Goal: Find specific page/section: Find specific page/section

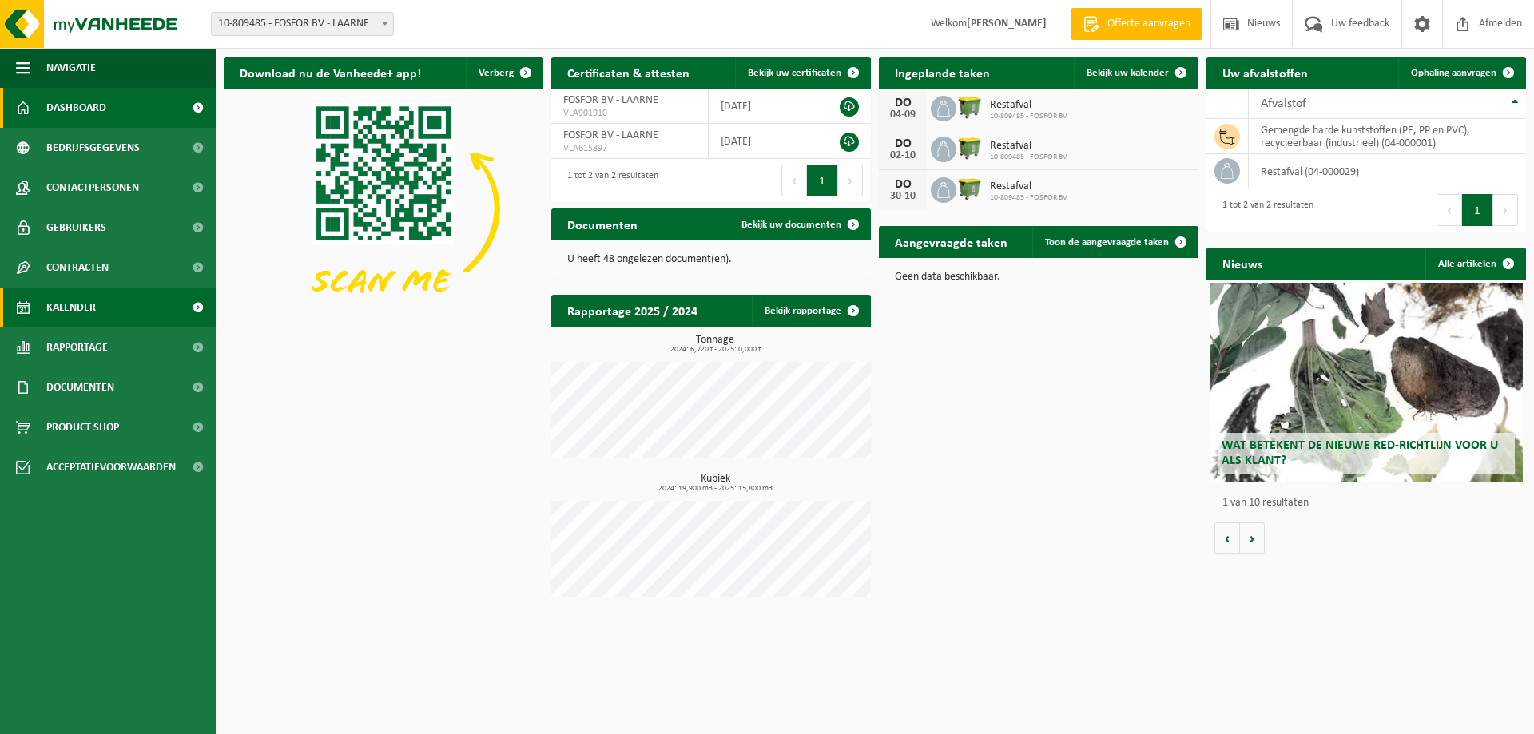
click at [72, 300] on span "Kalender" at bounding box center [71, 308] width 50 height 40
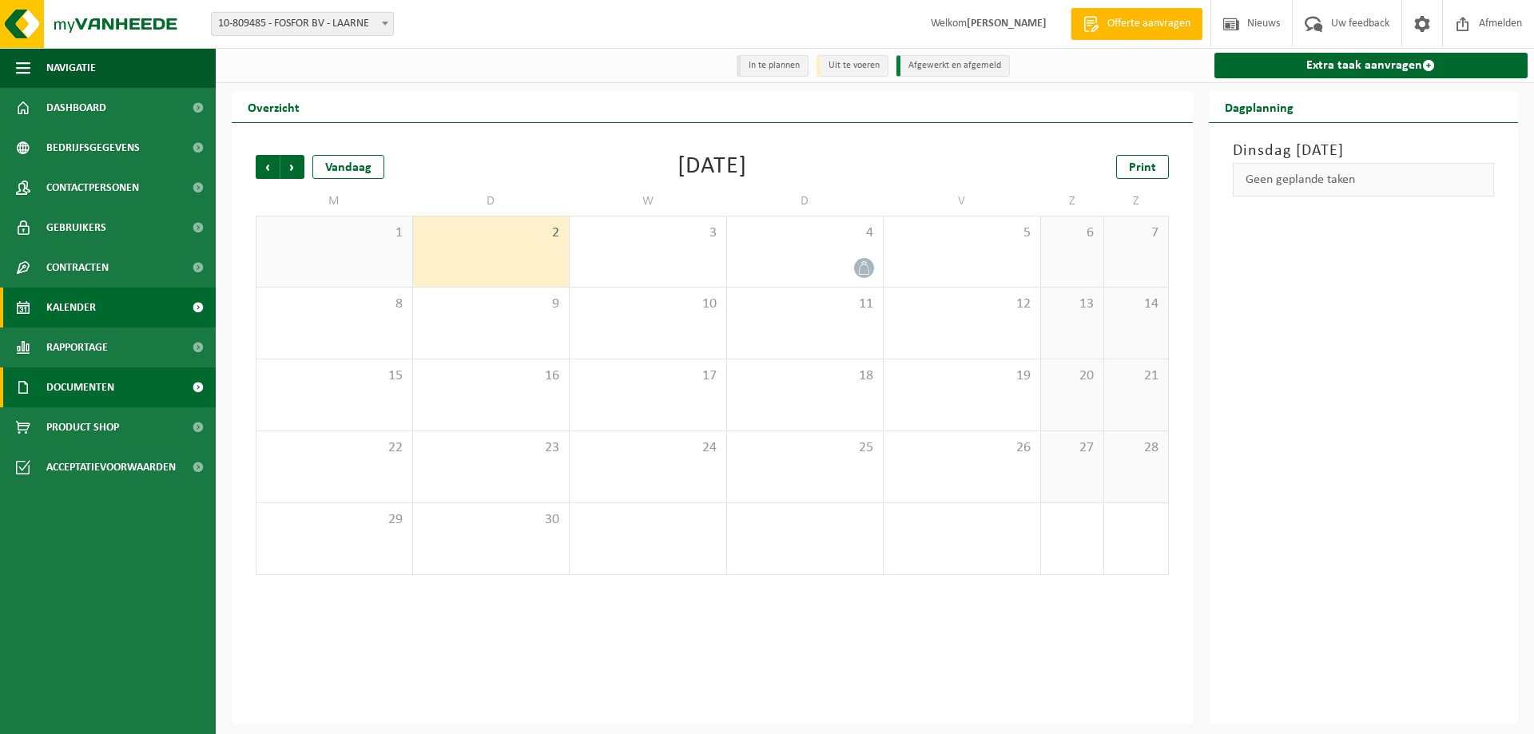
click at [85, 383] on span "Documenten" at bounding box center [80, 388] width 68 height 40
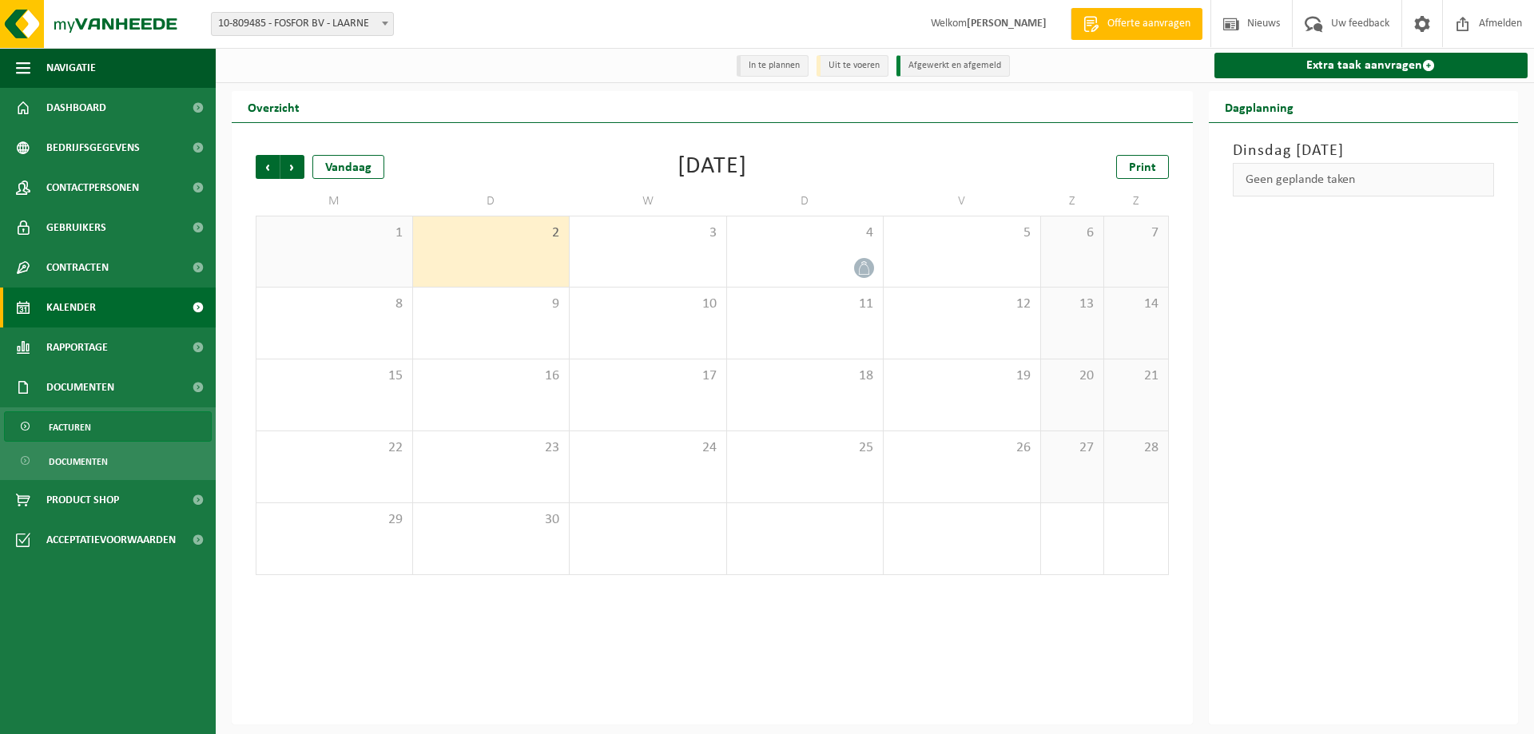
click at [76, 427] on span "Facturen" at bounding box center [70, 427] width 42 height 30
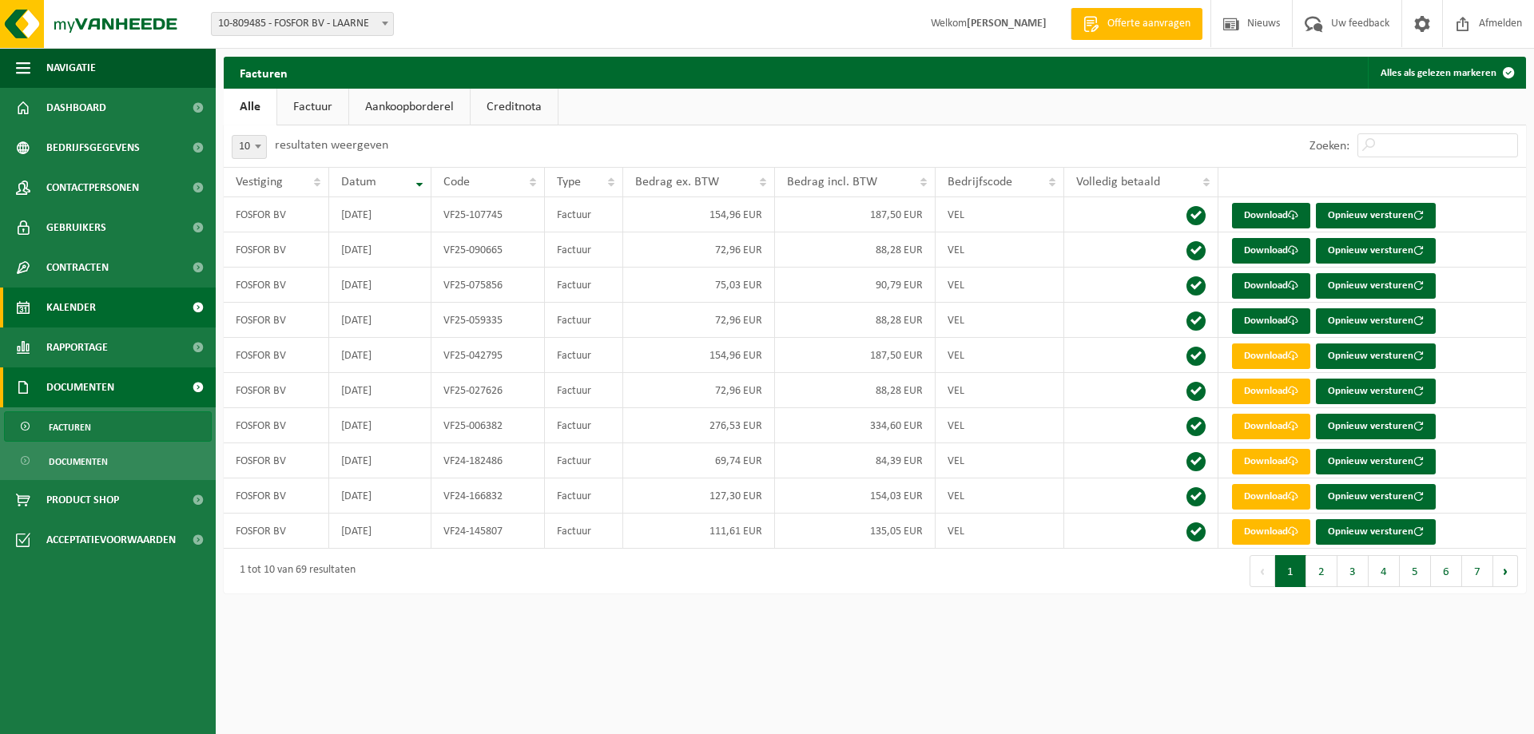
click at [88, 310] on span "Kalender" at bounding box center [71, 308] width 50 height 40
